Goal: Task Accomplishment & Management: Manage account settings

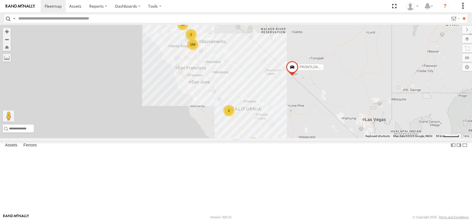
scroll to position [170, 0]
click at [62, 5] on span at bounding box center [53, 5] width 17 height 5
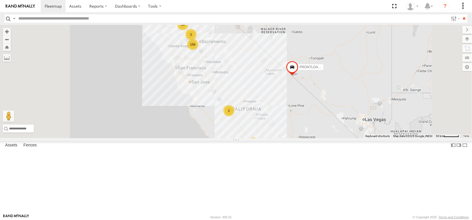
click at [0, 0] on span "Asset" at bounding box center [0, 0] width 0 height 0
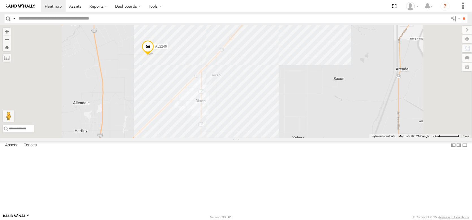
drag, startPoint x: 274, startPoint y: 49, endPoint x: 285, endPoint y: 134, distance: 85.5
click at [287, 137] on div "FRONTLOADER JD344H AL2305 AL2246" at bounding box center [236, 81] width 472 height 113
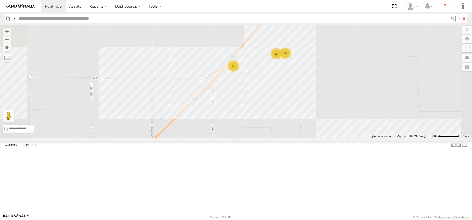
click at [239, 72] on div "12" at bounding box center [233, 65] width 11 height 11
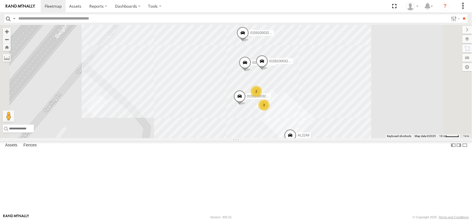
click at [246, 105] on span at bounding box center [240, 97] width 12 height 15
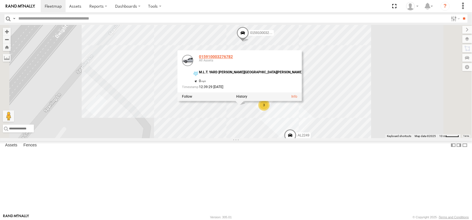
click at [233, 59] on link "015910003276782" at bounding box center [216, 56] width 34 height 5
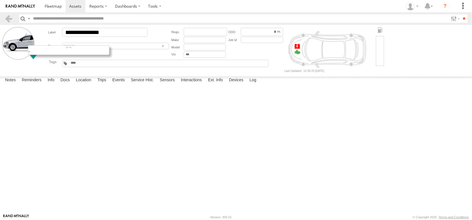
click at [44, 55] on div at bounding box center [68, 50] width 81 height 10
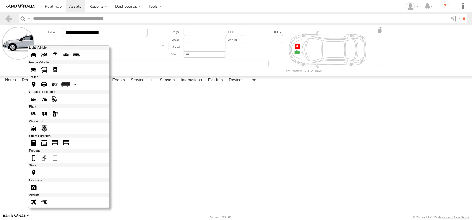
click at [38, 89] on span at bounding box center [33, 84] width 9 height 9
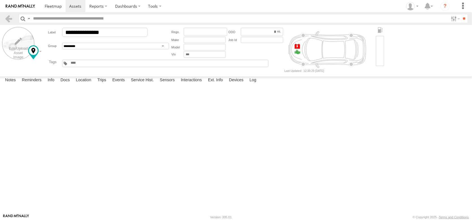
click at [30, 47] on label at bounding box center [18, 43] width 33 height 33
click at [0, 0] on label "Library" at bounding box center [0, 0] width 0 height 0
click at [0, 0] on span at bounding box center [0, 0] width 0 height 0
click at [0, 0] on label "Close" at bounding box center [0, 0] width 0 height 0
click at [0, 0] on span at bounding box center [0, 0] width 0 height 0
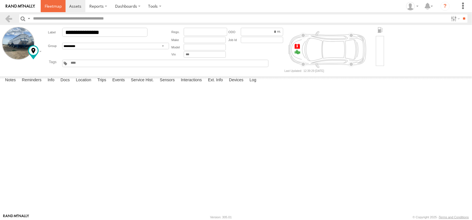
click at [60, 8] on span at bounding box center [53, 5] width 17 height 5
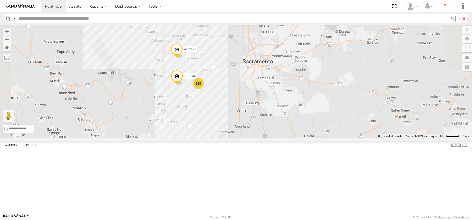
drag, startPoint x: 251, startPoint y: 56, endPoint x: 306, endPoint y: 173, distance: 129.1
click at [306, 138] on div "FRONTLOADER JD344H AL2305 AL2246 AL2253 155" at bounding box center [236, 81] width 472 height 113
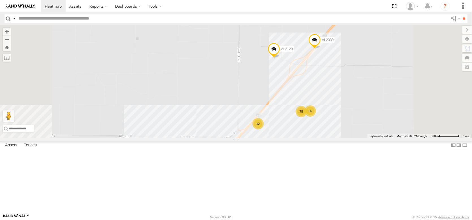
click at [264, 129] on div "12" at bounding box center [258, 123] width 11 height 11
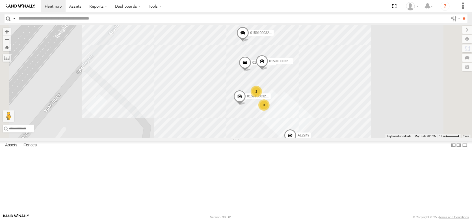
click at [272, 155] on span at bounding box center [266, 147] width 12 height 15
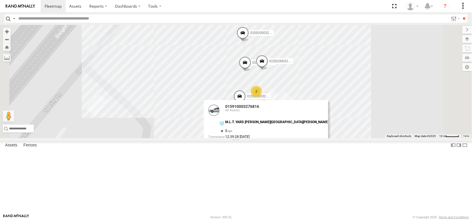
click at [220, 116] on link at bounding box center [213, 110] width 11 height 11
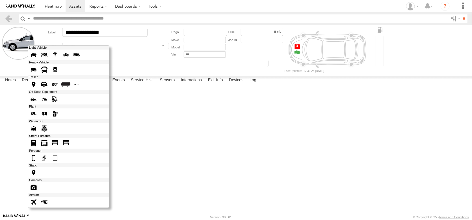
click at [41, 59] on div at bounding box center [68, 126] width 81 height 162
click at [38, 89] on span at bounding box center [33, 84] width 9 height 9
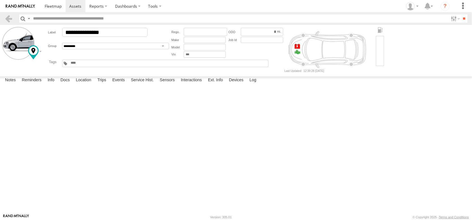
click at [0, 0] on label "Choose file to Upload" at bounding box center [0, 0] width 0 height 0
click at [0, 0] on input "file" at bounding box center [0, 0] width 0 height 0
click at [0, 0] on label at bounding box center [0, 0] width 0 height 0
click at [0, 0] on input "file" at bounding box center [0, 0] width 0 height 0
click at [0, 0] on div "Upload Library" at bounding box center [0, 0] width 0 height 0
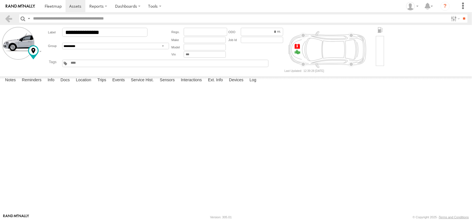
click at [0, 0] on label "Library" at bounding box center [0, 0] width 0 height 0
click at [0, 0] on span at bounding box center [0, 0] width 0 height 0
click at [0, 0] on label "Close" at bounding box center [0, 0] width 0 height 0
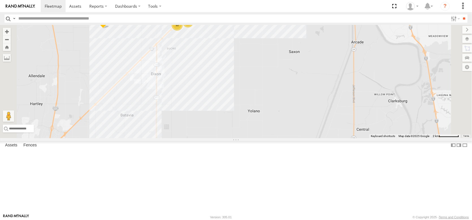
click at [183, 31] on div "12" at bounding box center [177, 24] width 11 height 11
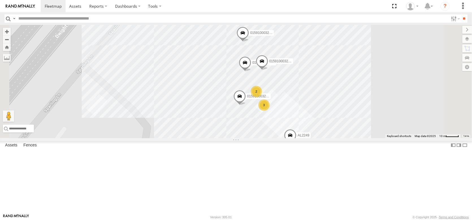
click at [279, 35] on span "015910003261511" at bounding box center [264, 33] width 28 height 4
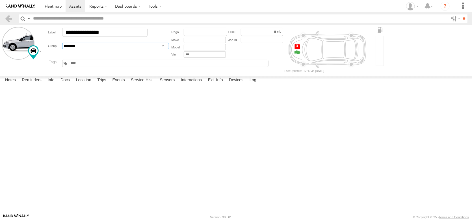
click at [88, 49] on select "**********" at bounding box center [115, 46] width 107 height 7
select select "****"
click at [74, 49] on select "**********" at bounding box center [115, 46] width 107 height 7
click at [94, 66] on div "AL Asset Idle for 7+ Days Battery under 10% Black Tuff Boy Drop In IDAHO Fertil…" at bounding box center [83, 63] width 27 height 5
click at [97, 65] on input "text" at bounding box center [83, 63] width 27 height 4
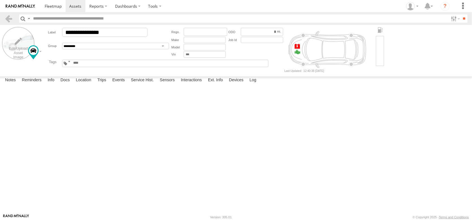
click at [13, 51] on label at bounding box center [18, 43] width 33 height 33
click at [0, 0] on label "Library" at bounding box center [0, 0] width 0 height 0
click at [0, 0] on span at bounding box center [0, 0] width 0 height 0
click at [0, 0] on label "Close" at bounding box center [0, 0] width 0 height 0
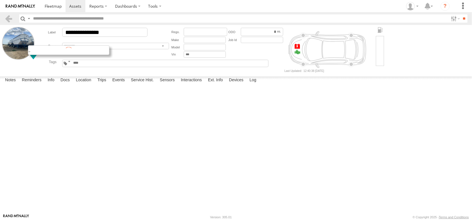
click at [45, 55] on div at bounding box center [68, 50] width 81 height 10
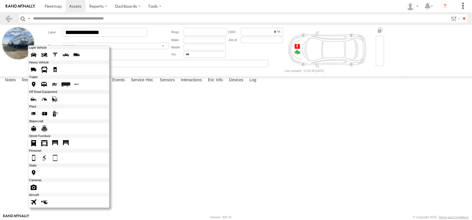
click at [38, 89] on span at bounding box center [33, 84] width 9 height 9
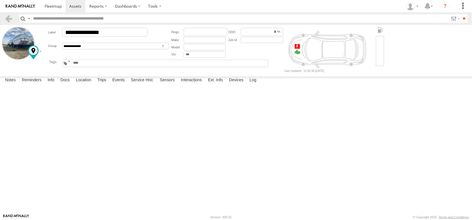
click at [0, 0] on span at bounding box center [0, 0] width 0 height 0
click at [62, 6] on span at bounding box center [53, 5] width 17 height 5
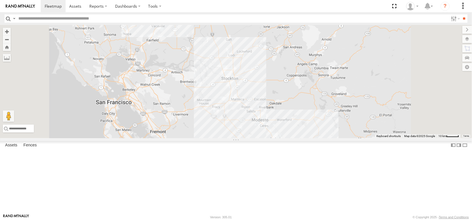
drag, startPoint x: 265, startPoint y: 71, endPoint x: 263, endPoint y: 111, distance: 40.5
click at [263, 111] on div "FRONTLOADER JD344H AL2305 155 AL2246 AL2253" at bounding box center [236, 81] width 472 height 113
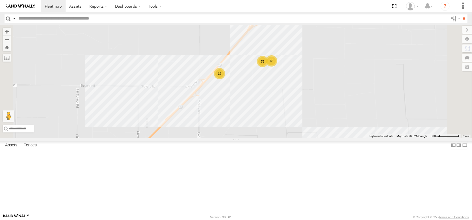
click at [225, 79] on div "12" at bounding box center [219, 73] width 11 height 11
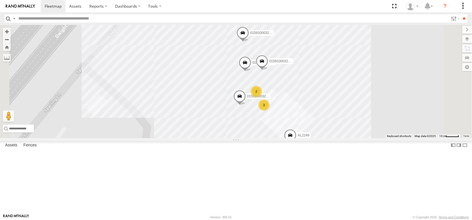
click at [302, 148] on span "015910003276816" at bounding box center [287, 146] width 28 height 4
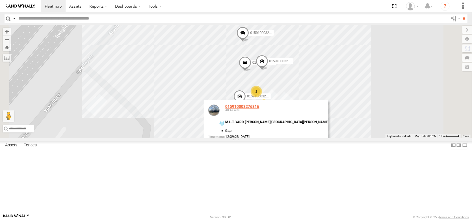
click at [259, 109] on link "015910003276816" at bounding box center [242, 106] width 34 height 5
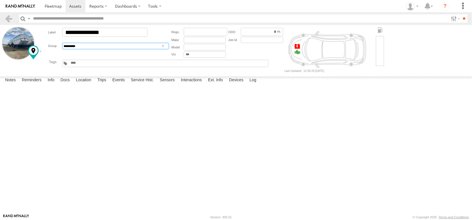
click at [93, 49] on select "**********" at bounding box center [115, 46] width 107 height 7
select select "****"
click at [74, 49] on select "**********" at bounding box center [115, 46] width 107 height 7
click at [91, 65] on input "text" at bounding box center [83, 63] width 27 height 4
click at [0, 0] on span at bounding box center [0, 0] width 0 height 0
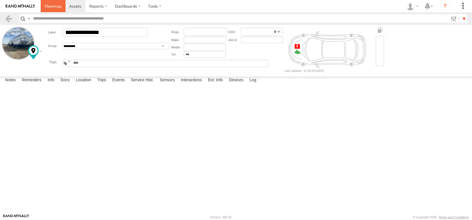
click at [62, 7] on span at bounding box center [53, 5] width 17 height 5
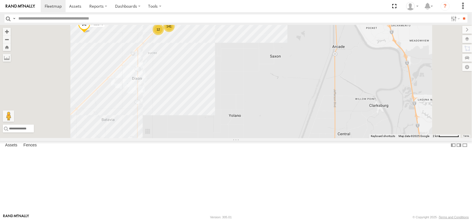
click at [164, 35] on div "12" at bounding box center [158, 29] width 11 height 11
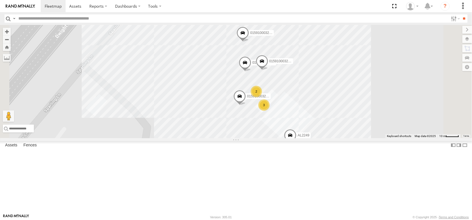
click at [270, 111] on div "3" at bounding box center [263, 104] width 11 height 11
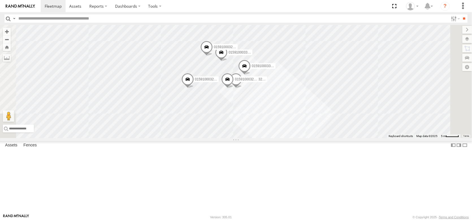
click at [263, 81] on span "015910003254029" at bounding box center [249, 79] width 28 height 4
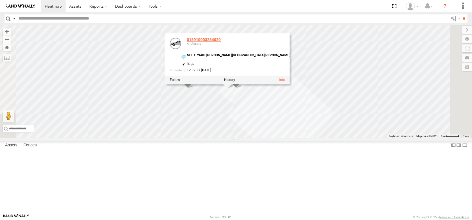
click at [221, 42] on link "015910003254029" at bounding box center [204, 40] width 34 height 5
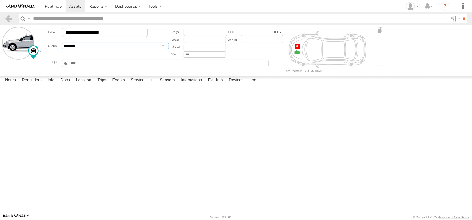
click at [97, 49] on select "**********" at bounding box center [115, 46] width 107 height 7
select select "****"
click at [74, 49] on select "**********" at bounding box center [115, 46] width 107 height 7
click at [95, 66] on div "AL Asset Idle for 7+ Days Battery under 10% Black Tuff Boy Drop In IDAHO Fertil…" at bounding box center [83, 63] width 27 height 5
click at [97, 65] on input "text" at bounding box center [83, 63] width 27 height 4
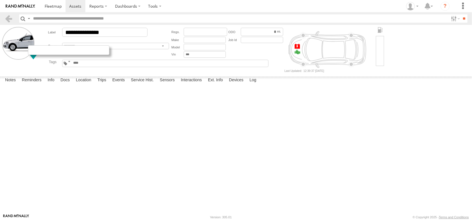
click at [40, 55] on div at bounding box center [68, 50] width 81 height 10
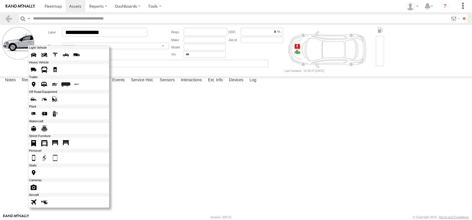
click at [38, 89] on span at bounding box center [33, 84] width 9 height 9
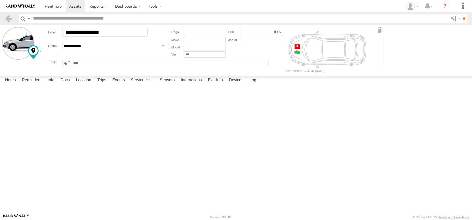
click at [21, 48] on label at bounding box center [18, 43] width 33 height 33
click at [0, 0] on label "Library" at bounding box center [0, 0] width 0 height 0
click at [0, 0] on span at bounding box center [0, 0] width 0 height 0
click at [0, 0] on label "Close" at bounding box center [0, 0] width 0 height 0
click at [0, 0] on span at bounding box center [0, 0] width 0 height 0
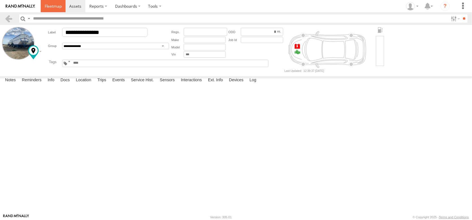
click at [61, 8] on span at bounding box center [53, 5] width 17 height 5
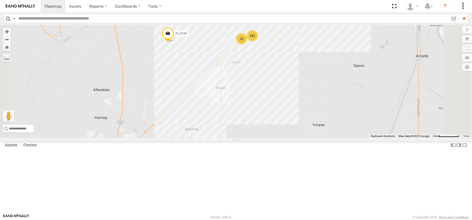
click at [247, 44] on div "12" at bounding box center [241, 38] width 11 height 11
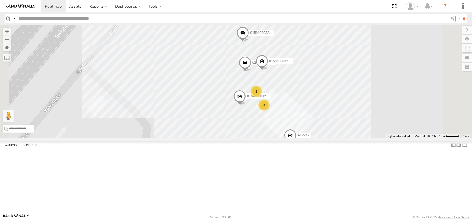
click at [249, 42] on span at bounding box center [243, 34] width 12 height 15
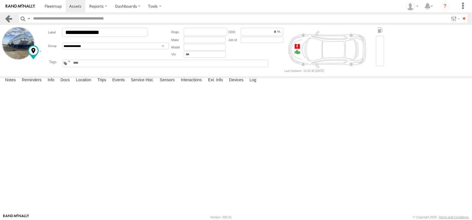
click at [10, 20] on link at bounding box center [9, 18] width 8 height 8
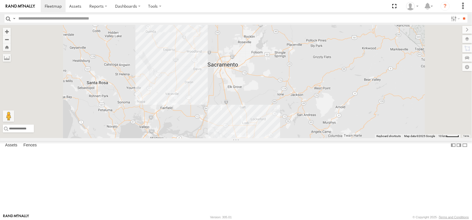
drag, startPoint x: 273, startPoint y: 81, endPoint x: 295, endPoint y: 190, distance: 111.9
click at [295, 138] on div "FRONTLOADER JD344H" at bounding box center [236, 81] width 472 height 113
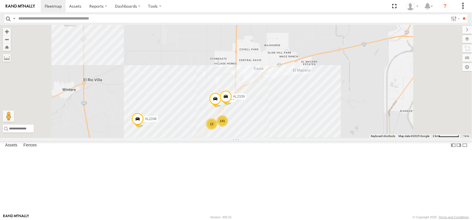
click at [217, 130] on div "12" at bounding box center [211, 123] width 11 height 11
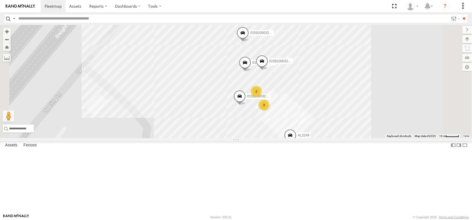
click at [251, 72] on span at bounding box center [245, 63] width 12 height 15
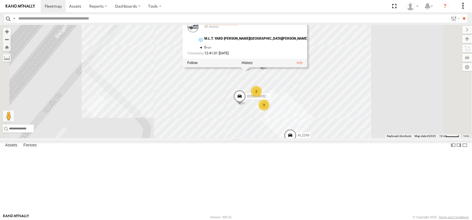
click at [238, 25] on link "015910003261545" at bounding box center [221, 23] width 34 height 5
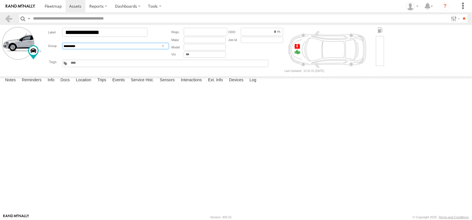
click at [78, 49] on select "**********" at bounding box center [115, 46] width 107 height 7
select select "****"
click at [74, 49] on select "**********" at bounding box center [115, 46] width 107 height 7
click at [81, 67] on div "AL Asset Idle for 7+ Days Battery under 10% Black Tuff Boy Drop In IDAHO Fertil…" at bounding box center [165, 63] width 207 height 7
click at [97, 65] on input "text" at bounding box center [83, 63] width 27 height 4
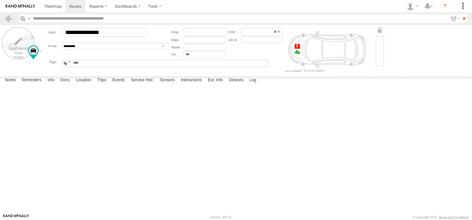
click at [21, 49] on label at bounding box center [18, 43] width 33 height 33
click at [0, 0] on label "Library" at bounding box center [0, 0] width 0 height 0
click at [0, 0] on span at bounding box center [0, 0] width 0 height 0
click at [0, 0] on label at bounding box center [0, 0] width 0 height 0
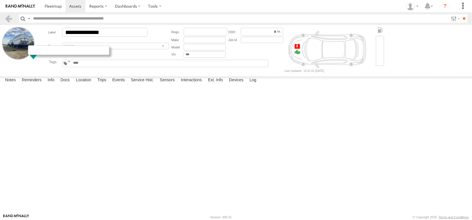
click at [41, 55] on div at bounding box center [68, 50] width 81 height 10
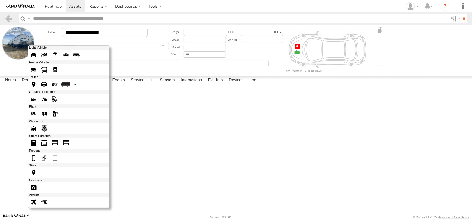
click at [38, 89] on span at bounding box center [33, 84] width 9 height 9
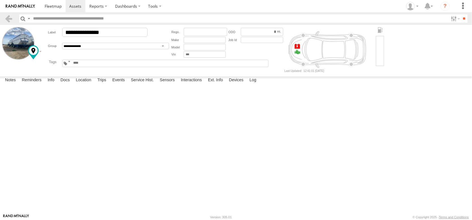
click at [0, 0] on span at bounding box center [0, 0] width 0 height 0
click at [59, 8] on span at bounding box center [53, 5] width 17 height 5
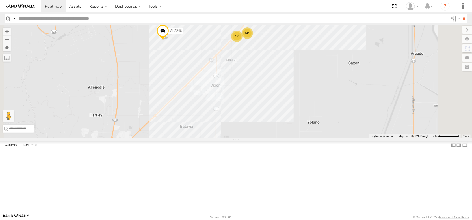
click at [243, 42] on div "12" at bounding box center [236, 36] width 11 height 11
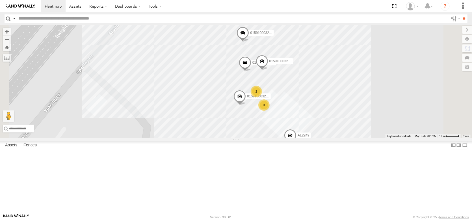
click at [298, 63] on span "015910003272997" at bounding box center [283, 61] width 28 height 4
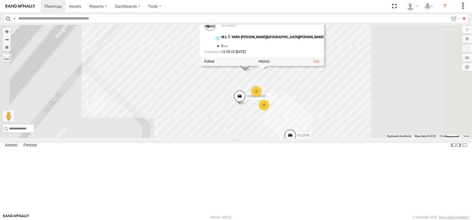
click at [255, 24] on link "015910003272997" at bounding box center [238, 21] width 34 height 5
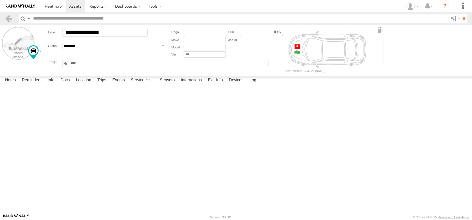
click at [14, 51] on label at bounding box center [18, 43] width 33 height 33
click at [0, 0] on label "Library" at bounding box center [0, 0] width 0 height 0
click at [0, 0] on span at bounding box center [0, 0] width 0 height 0
click at [0, 0] on label "Close" at bounding box center [0, 0] width 0 height 0
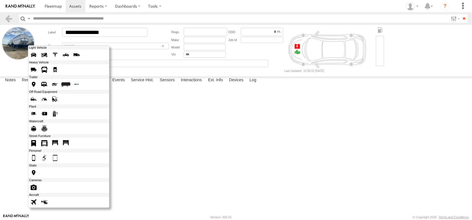
click at [42, 58] on div at bounding box center [68, 126] width 81 height 162
click at [38, 89] on span at bounding box center [33, 84] width 9 height 9
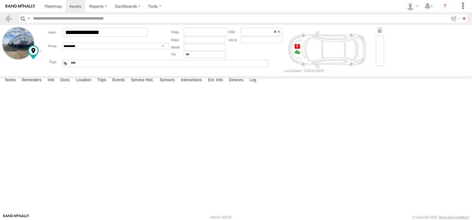
click at [0, 0] on span at bounding box center [0, 0] width 0 height 0
click at [84, 49] on select "**********" at bounding box center [115, 46] width 107 height 7
select select "****"
click at [74, 49] on select "**********" at bounding box center [115, 46] width 107 height 7
click at [87, 65] on input "text" at bounding box center [83, 63] width 27 height 4
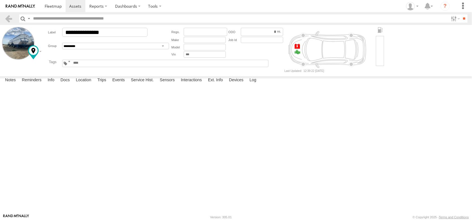
click at [0, 0] on span at bounding box center [0, 0] width 0 height 0
click at [62, 5] on span at bounding box center [53, 5] width 17 height 5
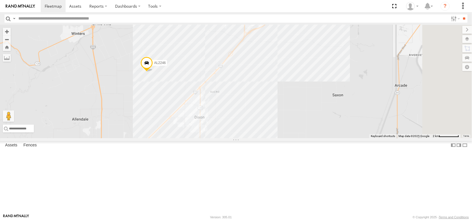
drag, startPoint x: 327, startPoint y: 62, endPoint x: 286, endPoint y: 157, distance: 103.0
click at [286, 138] on div "FRONTLOADER JD344H AL2305 AL2246 AL2253" at bounding box center [236, 81] width 472 height 113
click at [226, 75] on div "12" at bounding box center [219, 69] width 11 height 11
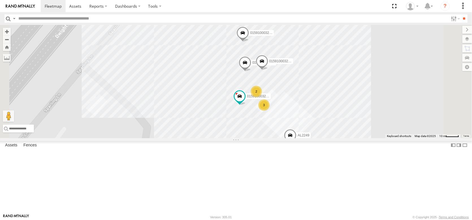
click at [270, 111] on div "3" at bounding box center [263, 104] width 11 height 11
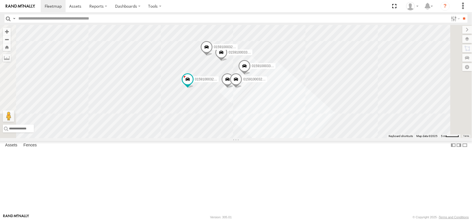
click at [242, 88] on span at bounding box center [236, 80] width 12 height 15
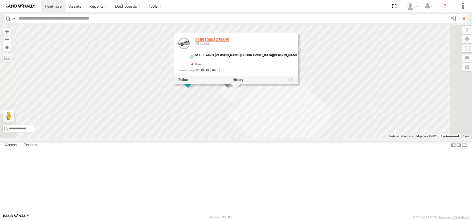
click at [229, 42] on link "015910003276899" at bounding box center [212, 40] width 34 height 5
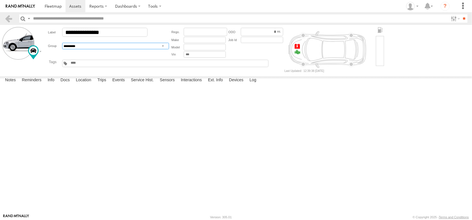
click at [130, 49] on select "**********" at bounding box center [115, 46] width 107 height 7
select select "****"
click at [74, 49] on select "**********" at bounding box center [115, 46] width 107 height 7
click at [116, 67] on div "AL Asset Idle for 7+ Days Battery under 10% Black Tuff Boy Drop In IDAHO Fertil…" at bounding box center [165, 63] width 207 height 7
click at [84, 65] on input "text" at bounding box center [83, 63] width 27 height 4
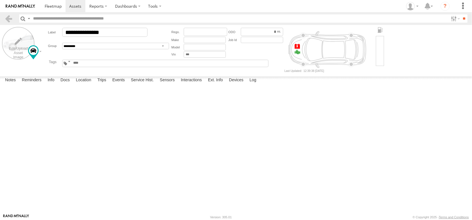
click at [30, 47] on label at bounding box center [18, 43] width 33 height 33
click at [0, 0] on label "Library" at bounding box center [0, 0] width 0 height 0
click at [0, 0] on span at bounding box center [0, 0] width 0 height 0
click at [0, 0] on label "Close" at bounding box center [0, 0] width 0 height 0
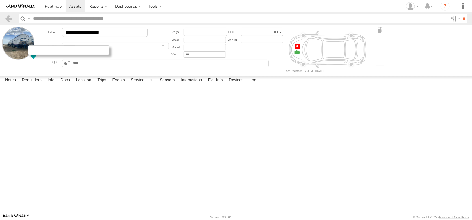
click at [41, 55] on div at bounding box center [68, 50] width 81 height 10
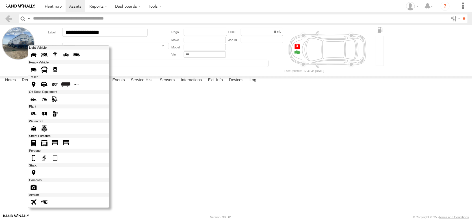
click at [38, 89] on span at bounding box center [33, 84] width 9 height 9
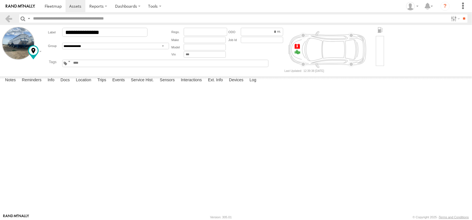
click at [0, 0] on span at bounding box center [0, 0] width 0 height 0
click at [13, 23] on link at bounding box center [9, 18] width 8 height 8
click at [0, 0] on span at bounding box center [0, 0] width 0 height 0
click at [9, 20] on link at bounding box center [9, 18] width 8 height 8
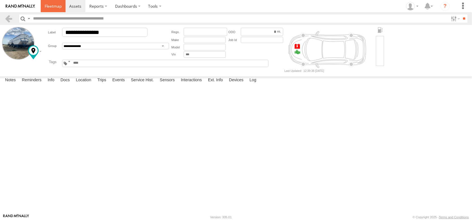
click at [62, 8] on span at bounding box center [53, 5] width 17 height 5
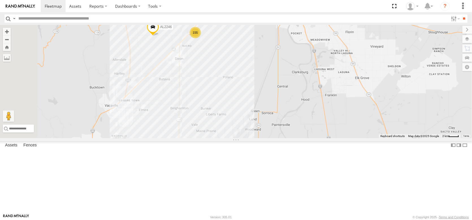
click at [259, 73] on div "FRONTLOADER JD344H AL2335 AL2305 AL2246 AL2253 155" at bounding box center [236, 81] width 472 height 113
click at [260, 73] on div "FRONTLOADER JD344H AL2335 AL2305 AL2246 AL2253 155" at bounding box center [236, 81] width 472 height 113
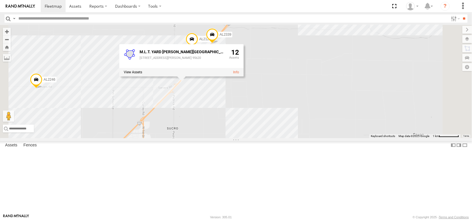
drag, startPoint x: 249, startPoint y: 72, endPoint x: 273, endPoint y: 180, distance: 111.3
click at [273, 138] on div "FRONTLOADER JD344H AL2335 AL2305 AL2246 AL2253 AL2129 AL2339 M.L.T. YARD DIXON …" at bounding box center [236, 81] width 472 height 113
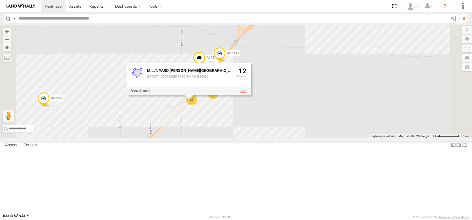
click at [247, 93] on link at bounding box center [244, 91] width 6 height 4
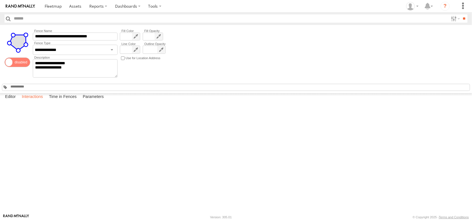
click at [43, 101] on label "Interactions" at bounding box center [32, 97] width 27 height 8
click at [0, 0] on link "015910003272633" at bounding box center [0, 0] width 0 height 0
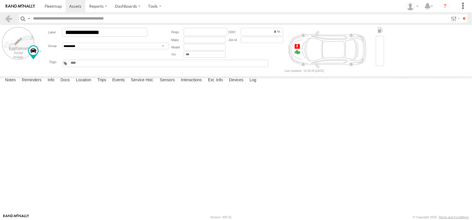
click at [18, 57] on label at bounding box center [18, 43] width 33 height 33
click at [0, 0] on label "Library" at bounding box center [0, 0] width 0 height 0
click at [0, 0] on span at bounding box center [0, 0] width 0 height 0
click at [0, 0] on label "Close" at bounding box center [0, 0] width 0 height 0
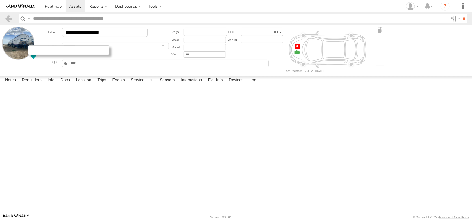
click at [43, 55] on div at bounding box center [68, 50] width 81 height 10
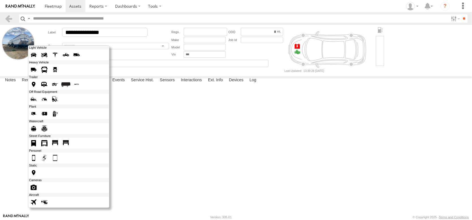
click at [38, 89] on span at bounding box center [33, 84] width 9 height 9
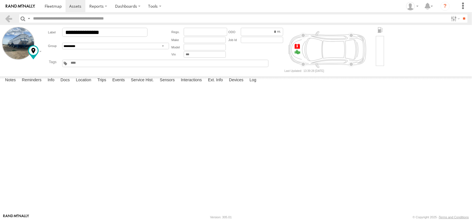
click at [0, 0] on span at bounding box center [0, 0] width 0 height 0
click at [283, 36] on input "*****" at bounding box center [262, 32] width 42 height 8
click at [61, 6] on span at bounding box center [53, 5] width 17 height 5
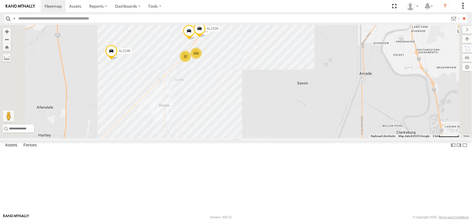
click at [191, 62] on div "12" at bounding box center [185, 56] width 11 height 11
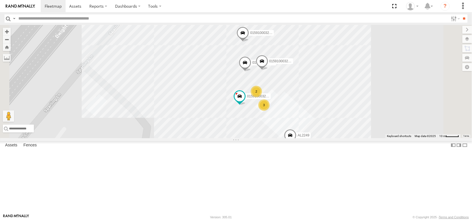
click at [270, 111] on div "3" at bounding box center [263, 104] width 11 height 11
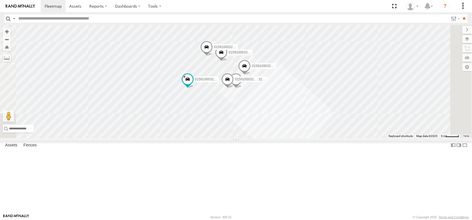
click at [213, 56] on span at bounding box center [206, 48] width 12 height 15
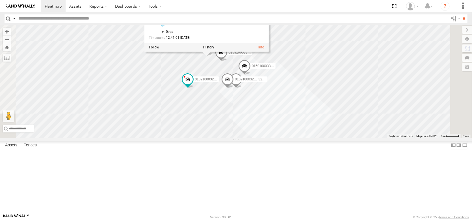
click at [160, 17] on link at bounding box center [154, 11] width 11 height 11
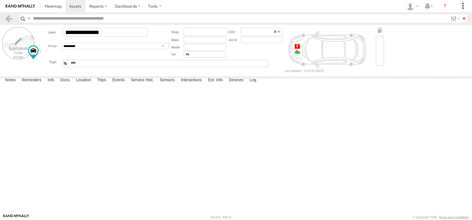
click at [30, 59] on label at bounding box center [18, 43] width 33 height 33
click at [0, 0] on label "Library" at bounding box center [0, 0] width 0 height 0
click at [0, 0] on span at bounding box center [0, 0] width 0 height 0
click at [0, 0] on label "Close" at bounding box center [0, 0] width 0 height 0
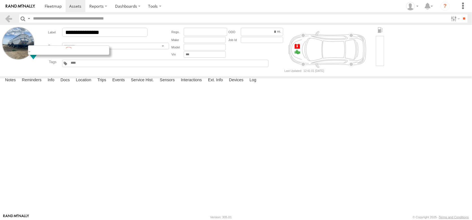
click at [45, 55] on div at bounding box center [68, 50] width 81 height 10
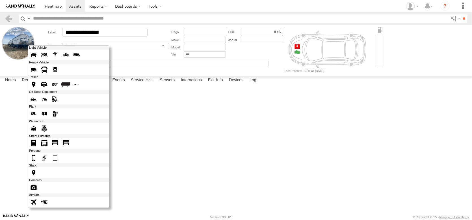
click at [38, 89] on span at bounding box center [33, 84] width 9 height 9
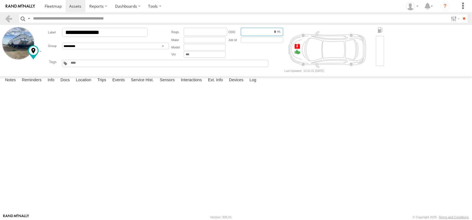
click at [283, 36] on input "******" at bounding box center [262, 32] width 42 height 8
drag, startPoint x: 286, startPoint y: 37, endPoint x: 260, endPoint y: 39, distance: 26.1
click at [260, 36] on input "******" at bounding box center [262, 32] width 42 height 8
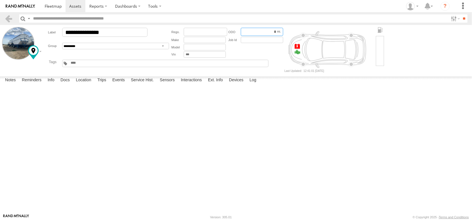
type input "***"
click at [0, 0] on span at bounding box center [0, 0] width 0 height 0
click at [78, 49] on select "**********" at bounding box center [115, 46] width 107 height 7
select select "****"
click at [74, 49] on select "**********" at bounding box center [115, 46] width 107 height 7
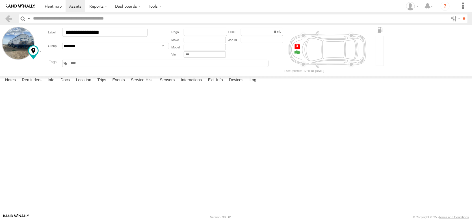
click at [97, 65] on input "text" at bounding box center [83, 63] width 27 height 4
click at [0, 0] on span at bounding box center [0, 0] width 0 height 0
click at [62, 6] on span at bounding box center [53, 5] width 17 height 5
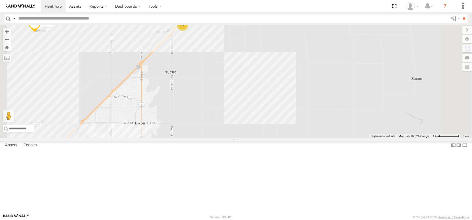
click at [188, 31] on div "12" at bounding box center [182, 25] width 11 height 11
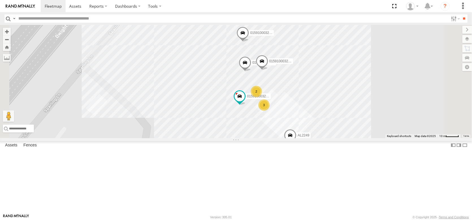
click at [270, 111] on div "3" at bounding box center [263, 104] width 11 height 11
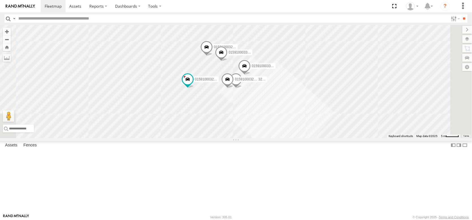
click at [228, 61] on span at bounding box center [221, 53] width 12 height 15
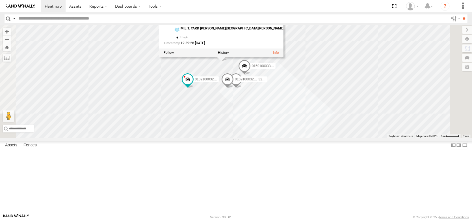
click at [215, 15] on link "015910003303982" at bounding box center [198, 13] width 34 height 5
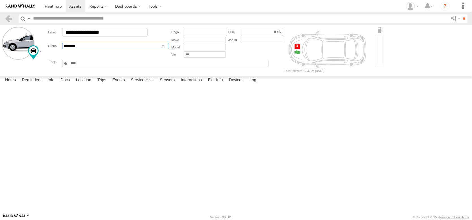
click at [86, 49] on select "**********" at bounding box center [115, 46] width 107 height 7
select select "****"
click at [74, 49] on select "**********" at bounding box center [115, 46] width 107 height 7
click at [86, 66] on div "AL Asset Idle for 7+ Days Battery under 10% Black Tuff Boy Drop In IDAHO Fertil…" at bounding box center [83, 63] width 27 height 5
click at [97, 65] on input "text" at bounding box center [83, 63] width 27 height 4
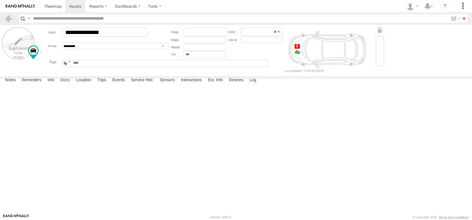
click at [30, 49] on label at bounding box center [18, 43] width 33 height 33
click at [0, 0] on label "Library" at bounding box center [0, 0] width 0 height 0
click at [0, 0] on span at bounding box center [0, 0] width 0 height 0
click at [0, 0] on label "Close" at bounding box center [0, 0] width 0 height 0
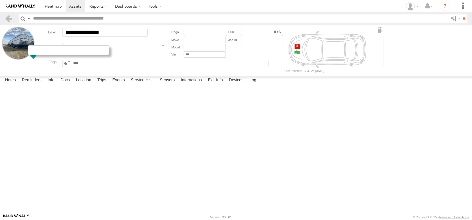
click at [43, 55] on div at bounding box center [68, 50] width 81 height 10
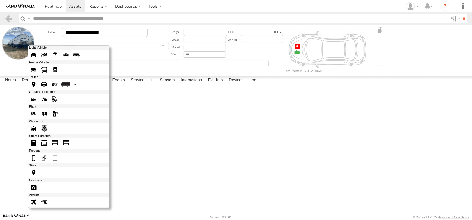
click at [38, 89] on span at bounding box center [33, 84] width 9 height 9
click at [38, 89] on label at bounding box center [34, 84] width 10 height 10
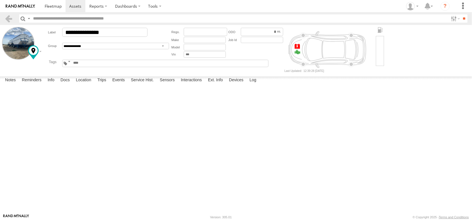
click at [0, 0] on span at bounding box center [0, 0] width 0 height 0
click at [62, 8] on span at bounding box center [53, 5] width 17 height 5
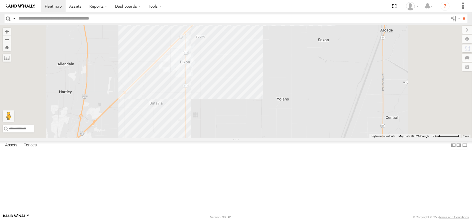
drag, startPoint x: 279, startPoint y: 92, endPoint x: 274, endPoint y: 109, distance: 17.9
click at [274, 109] on div "FRONTLOADER JD344H AL2305 AL2246 AL2253 141 12" at bounding box center [236, 81] width 472 height 113
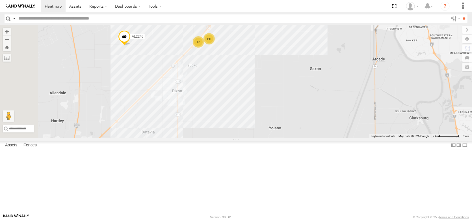
click at [204, 48] on div "12" at bounding box center [198, 41] width 11 height 11
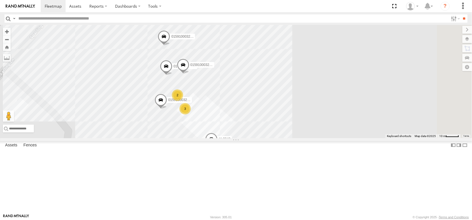
drag, startPoint x: 267, startPoint y: 85, endPoint x: 186, endPoint y: 89, distance: 80.7
click at [186, 89] on div "FRONTLOADER JD344H AL2305 AL2246 AL2253 AL2129 AL2339 015910003261545 3 0159100…" at bounding box center [236, 81] width 472 height 113
click at [189, 114] on div "3" at bounding box center [183, 108] width 11 height 11
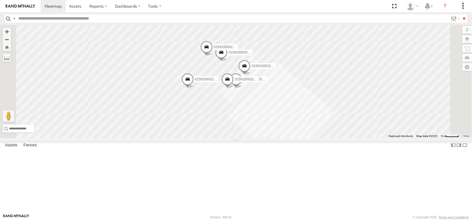
click at [242, 88] on span at bounding box center [236, 80] width 12 height 15
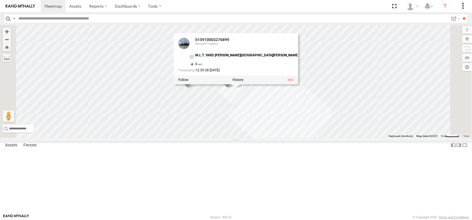
click at [234, 88] on span at bounding box center [227, 80] width 12 height 15
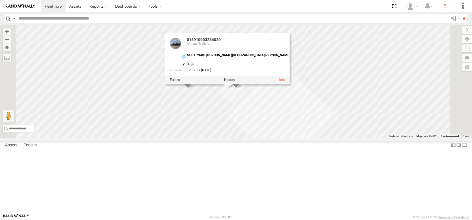
click at [194, 88] on span at bounding box center [188, 80] width 12 height 15
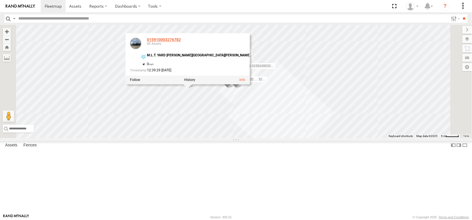
click at [181, 42] on link "015910003276782" at bounding box center [164, 40] width 34 height 5
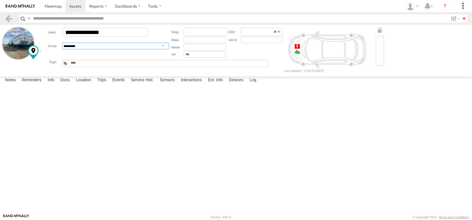
click at [94, 49] on select "**********" at bounding box center [115, 46] width 107 height 7
select select "****"
click at [74, 49] on select "**********" at bounding box center [115, 46] width 107 height 7
click at [97, 65] on input "text" at bounding box center [83, 63] width 27 height 4
click at [0, 0] on span at bounding box center [0, 0] width 0 height 0
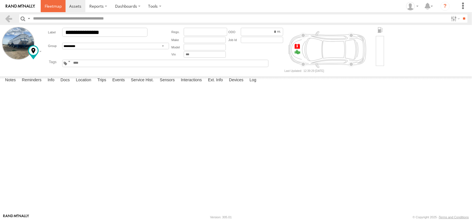
click at [62, 9] on span at bounding box center [53, 5] width 17 height 5
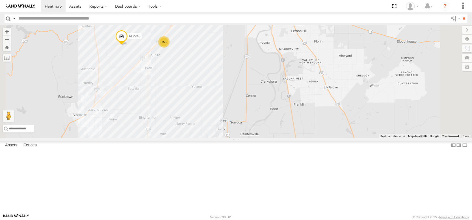
click at [170, 48] on div "155" at bounding box center [163, 41] width 11 height 11
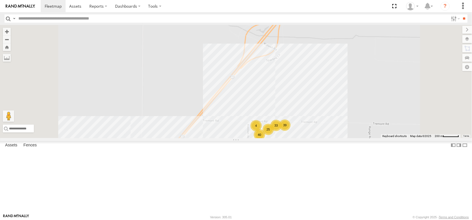
click at [187, 159] on div "12" at bounding box center [181, 153] width 11 height 11
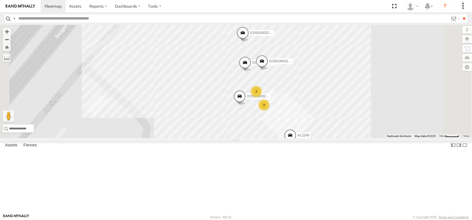
click at [249, 42] on span at bounding box center [243, 34] width 12 height 15
click at [251, 72] on span at bounding box center [245, 63] width 12 height 15
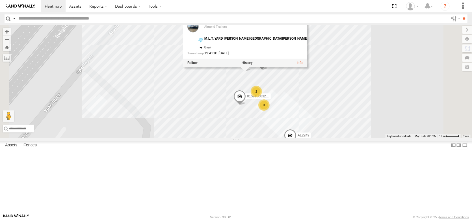
click at [268, 70] on span at bounding box center [262, 62] width 12 height 15
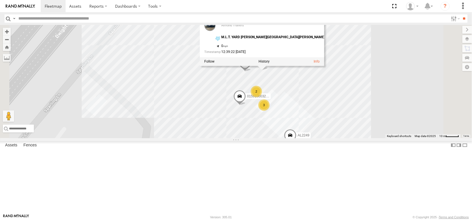
click at [388, 126] on div "FRONTLOADER JD344H AL2305 AL2246 AL2253 AL2129 AL2339 015910003261545 3 0159100…" at bounding box center [236, 81] width 472 height 113
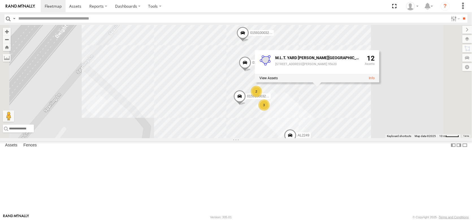
click at [246, 105] on span at bounding box center [240, 97] width 12 height 15
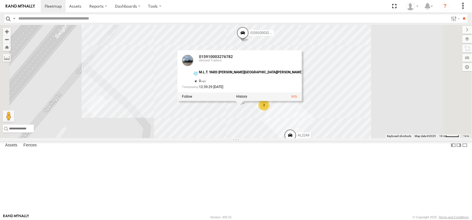
click span
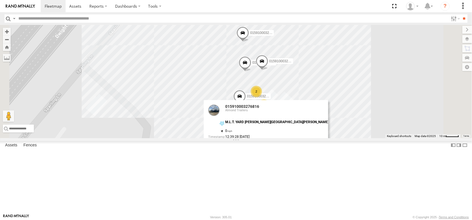
click div "2"
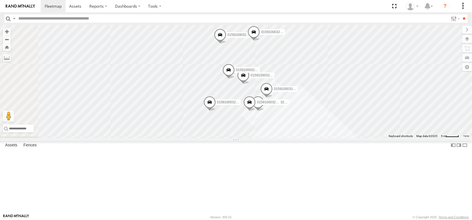
click span
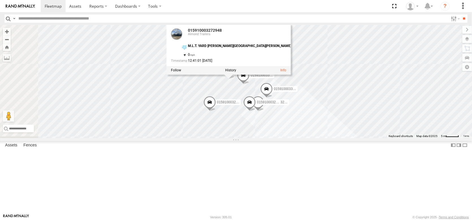
click span
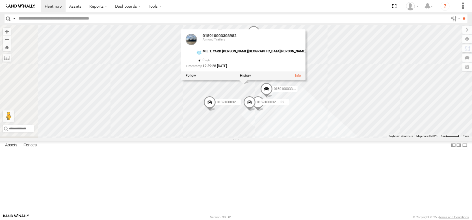
click span
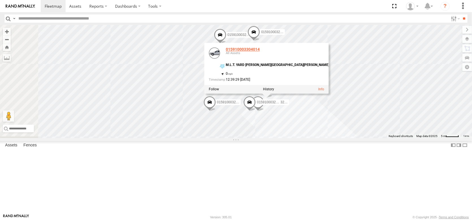
click link "015910003304014"
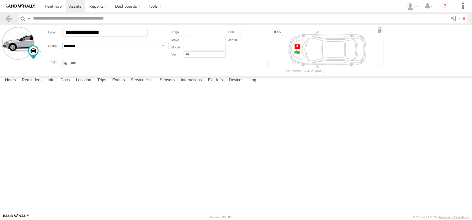
click at [79, 49] on select "**********" at bounding box center [115, 46] width 107 height 7
select select "****"
click at [74, 49] on select "**********" at bounding box center [115, 46] width 107 height 7
drag, startPoint x: 89, startPoint y: 69, endPoint x: 98, endPoint y: 71, distance: 9.9
click at [89, 65] on input "text" at bounding box center [83, 63] width 27 height 4
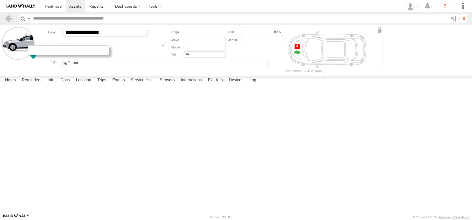
click at [39, 55] on div at bounding box center [68, 50] width 81 height 10
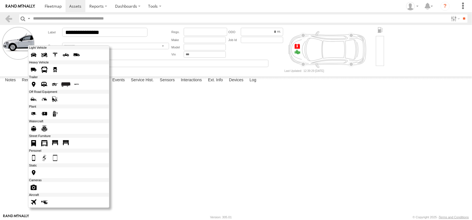
click at [38, 89] on span at bounding box center [33, 84] width 9 height 9
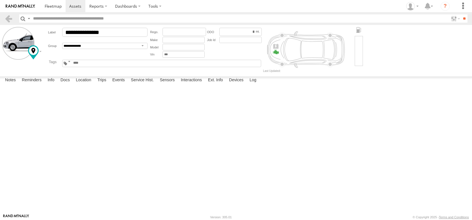
click at [21, 49] on label at bounding box center [18, 43] width 33 height 33
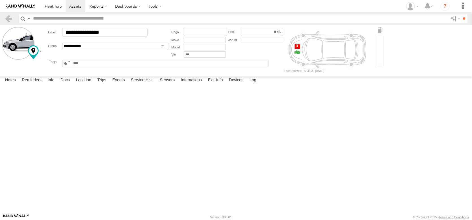
click at [0, 0] on label "Library" at bounding box center [0, 0] width 0 height 0
click at [0, 0] on span at bounding box center [0, 0] width 0 height 0
click at [0, 0] on label "Close" at bounding box center [0, 0] width 0 height 0
click at [62, 7] on span at bounding box center [53, 5] width 17 height 5
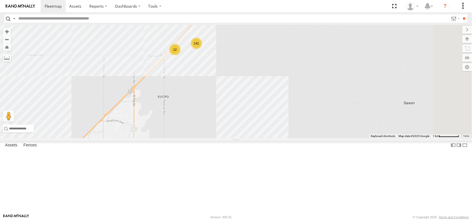
click at [181, 55] on div "12" at bounding box center [174, 49] width 11 height 11
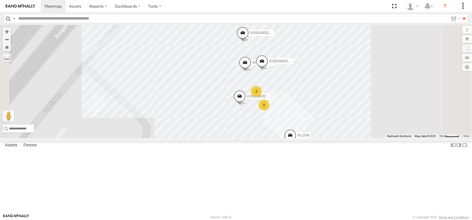
click at [270, 111] on div "3" at bounding box center [263, 104] width 11 height 11
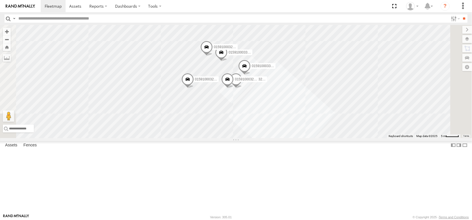
click at [251, 75] on span at bounding box center [244, 67] width 12 height 15
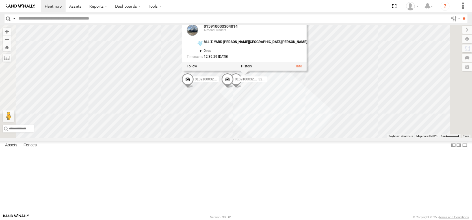
click at [242, 88] on span at bounding box center [236, 80] width 12 height 15
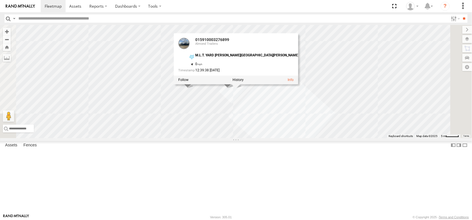
click at [234, 88] on span at bounding box center [227, 80] width 12 height 15
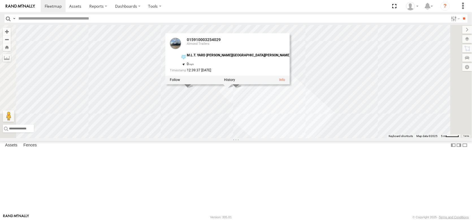
click at [194, 88] on span at bounding box center [188, 80] width 12 height 15
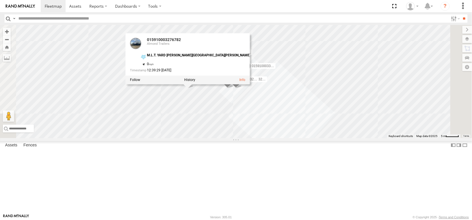
click at [295, 167] on span at bounding box center [288, 158] width 12 height 15
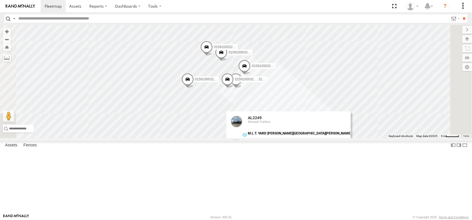
click at [228, 61] on span at bounding box center [221, 53] width 12 height 15
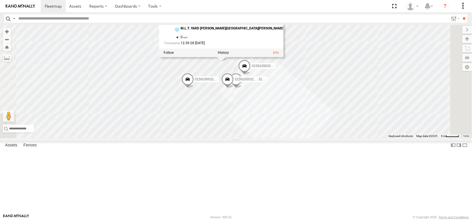
click at [251, 75] on span at bounding box center [244, 67] width 12 height 15
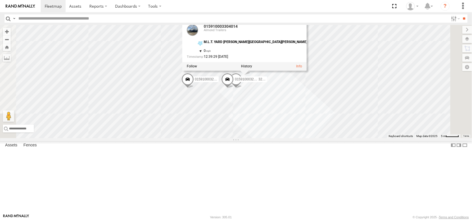
click at [238, 18] on span at bounding box center [232, 10] width 12 height 15
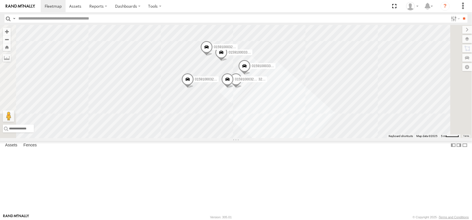
click at [213, 56] on span at bounding box center [206, 48] width 12 height 15
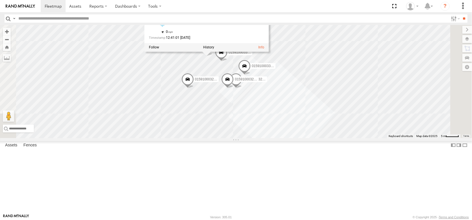
click at [267, 11] on span "015910003272997" at bounding box center [253, 9] width 28 height 4
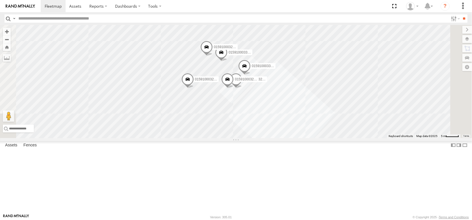
click at [204, 21] on span at bounding box center [198, 13] width 12 height 15
click at [234, 88] on span at bounding box center [227, 80] width 12 height 15
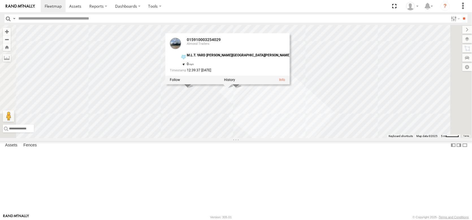
click at [242, 88] on span at bounding box center [236, 80] width 12 height 15
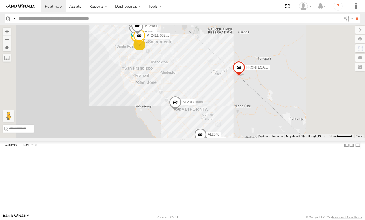
click at [0, 0] on span "Asset" at bounding box center [0, 0] width 0 height 0
click at [0, 0] on div "015910003276311" at bounding box center [0, 0] width 0 height 0
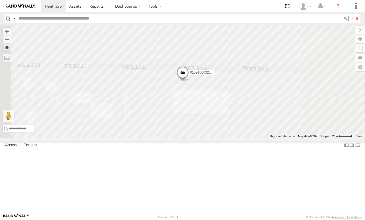
click at [189, 81] on span at bounding box center [182, 73] width 12 height 15
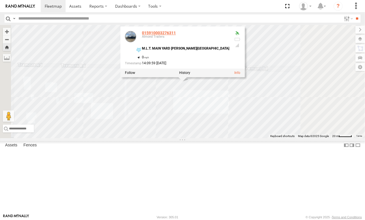
click at [176, 35] on link "015910003276311" at bounding box center [159, 33] width 34 height 5
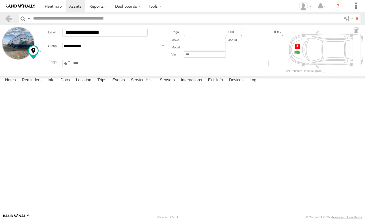
click at [283, 36] on input "*****" at bounding box center [262, 32] width 42 height 8
type input "*"
click at [226, 84] on label "Ext. Info" at bounding box center [215, 80] width 21 height 8
click at [259, 84] on label "Log" at bounding box center [253, 80] width 12 height 8
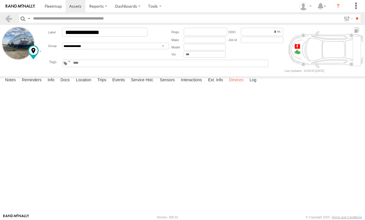
click at [246, 84] on label "Devices" at bounding box center [236, 80] width 20 height 8
drag, startPoint x: 136, startPoint y: 37, endPoint x: 75, endPoint y: 38, distance: 61.1
click at [75, 37] on input "**********" at bounding box center [104, 32] width 85 height 9
click at [263, 43] on input "text" at bounding box center [262, 40] width 42 height 7
paste input "**********"
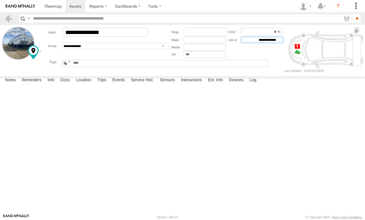
type input "**********"
click at [148, 36] on input "**********" at bounding box center [104, 32] width 85 height 9
type input "******"
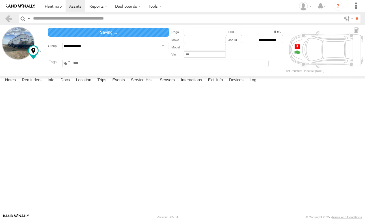
click at [0, 0] on span at bounding box center [0, 0] width 0 height 0
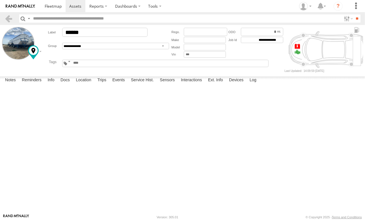
click at [0, 0] on span at bounding box center [0, 0] width 0 height 0
click at [165, 7] on label at bounding box center [154, 6] width 21 height 12
click at [181, 17] on span at bounding box center [165, 16] width 32 height 5
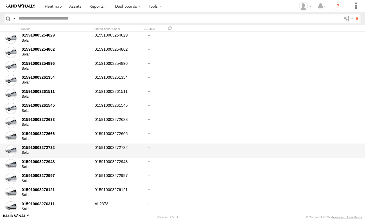
scroll to position [5542, 0]
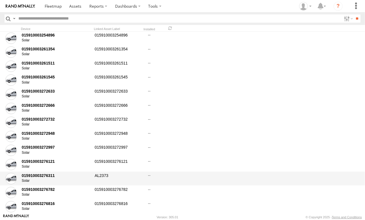
click at [31, 171] on div "015910003276311 Solar AL2373" at bounding box center [182, 178] width 365 height 14
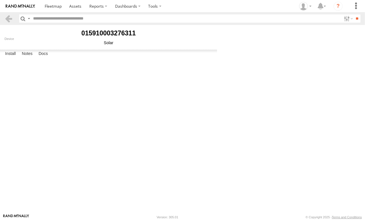
type input "******"
type input "*"
click at [35, 58] on label "Notes" at bounding box center [27, 54] width 16 height 8
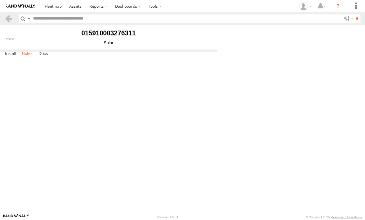
scroll to position [0, 0]
click at [51, 58] on label "Docs" at bounding box center [43, 54] width 15 height 8
click at [12, 58] on label "Install" at bounding box center [10, 54] width 16 height 8
click at [62, 9] on span at bounding box center [53, 5] width 17 height 5
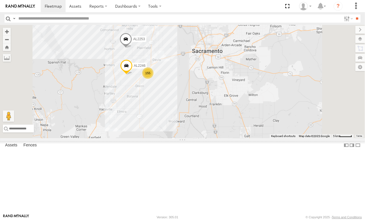
drag, startPoint x: 234, startPoint y: 87, endPoint x: 221, endPoint y: 149, distance: 63.8
click at [222, 138] on div "FRONTLOADER JD344H AL2305 AL2246 AL2253 155" at bounding box center [182, 81] width 365 height 113
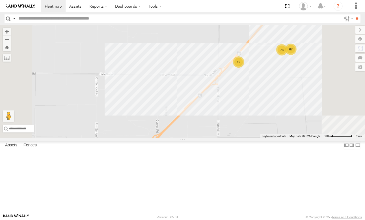
click at [244, 68] on div "12" at bounding box center [238, 61] width 11 height 11
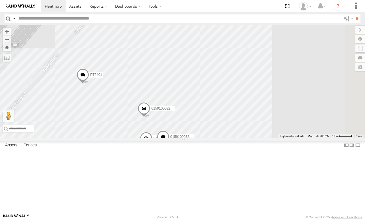
drag, startPoint x: 323, startPoint y: 109, endPoint x: 278, endPoint y: 183, distance: 87.4
click at [278, 138] on div "FRONTLOADER JD344H AL2305 AL2246 AL2253 AL2312 AL2129 AL2339 015910003261545 3 …" at bounding box center [182, 81] width 365 height 113
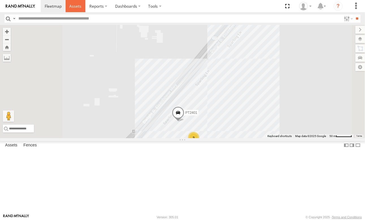
click at [81, 7] on span at bounding box center [75, 5] width 12 height 5
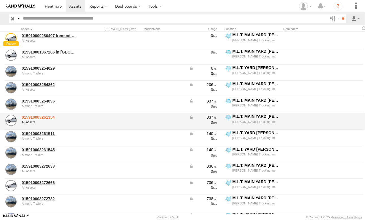
click at [47, 119] on link "015910003261354" at bounding box center [49, 117] width 55 height 5
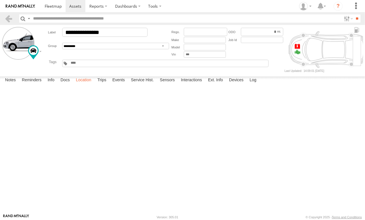
click at [94, 84] on label "Location" at bounding box center [83, 80] width 21 height 8
click at [12, 18] on link at bounding box center [9, 18] width 8 height 8
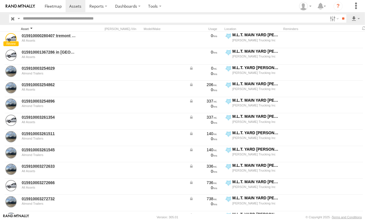
click at [27, 31] on div "Asset" at bounding box center [49, 29] width 57 height 4
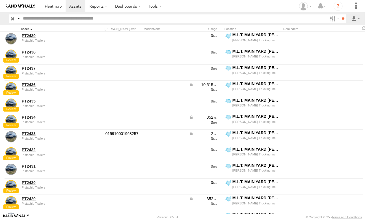
click at [27, 31] on div "Asset" at bounding box center [49, 29] width 57 height 4
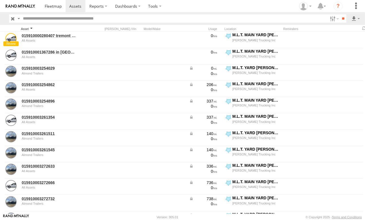
click at [27, 31] on div "Asset" at bounding box center [49, 29] width 57 height 4
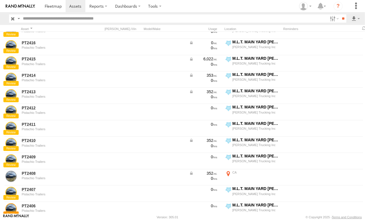
scroll to position [311, 0]
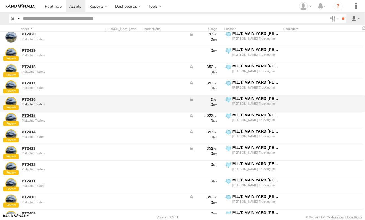
click at [105, 107] on span at bounding box center [105, 107] width 0 height 0
click at [91, 110] on div at bounding box center [91, 103] width 23 height 15
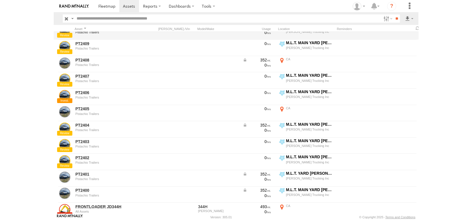
scroll to position [566, 0]
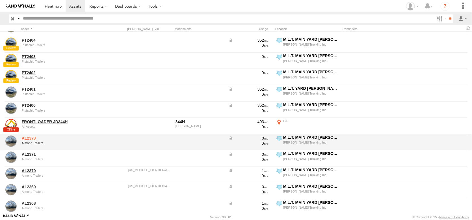
click at [23, 141] on link "AL2373" at bounding box center [60, 137] width 77 height 5
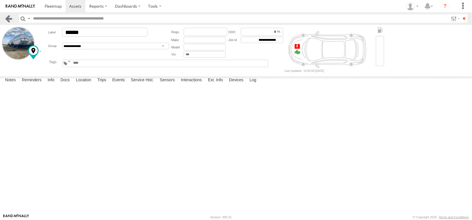
click at [7, 20] on link at bounding box center [9, 18] width 8 height 8
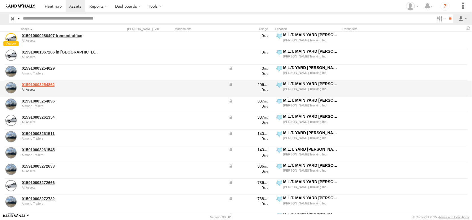
click at [44, 87] on link "015910003254862" at bounding box center [60, 84] width 77 height 5
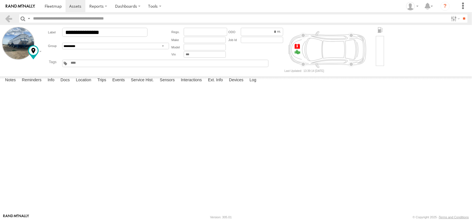
click at [112, 67] on div "AL Asset Idle for 7+ Days Battery under 10% Black Tuff Boy Drop In [US_STATE] F…" at bounding box center [165, 63] width 207 height 7
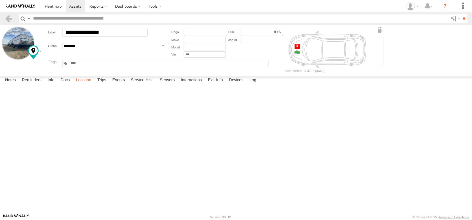
click at [94, 84] on label "Location" at bounding box center [83, 80] width 21 height 8
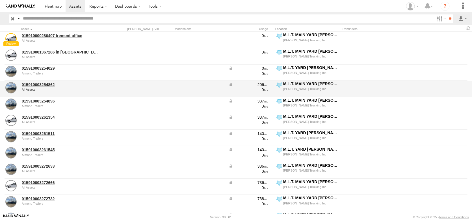
drag, startPoint x: 29, startPoint y: 122, endPoint x: 95, endPoint y: 92, distance: 71.9
click at [95, 91] on div "All Assets" at bounding box center [60, 89] width 77 height 3
